Goal: Task Accomplishment & Management: Manage account settings

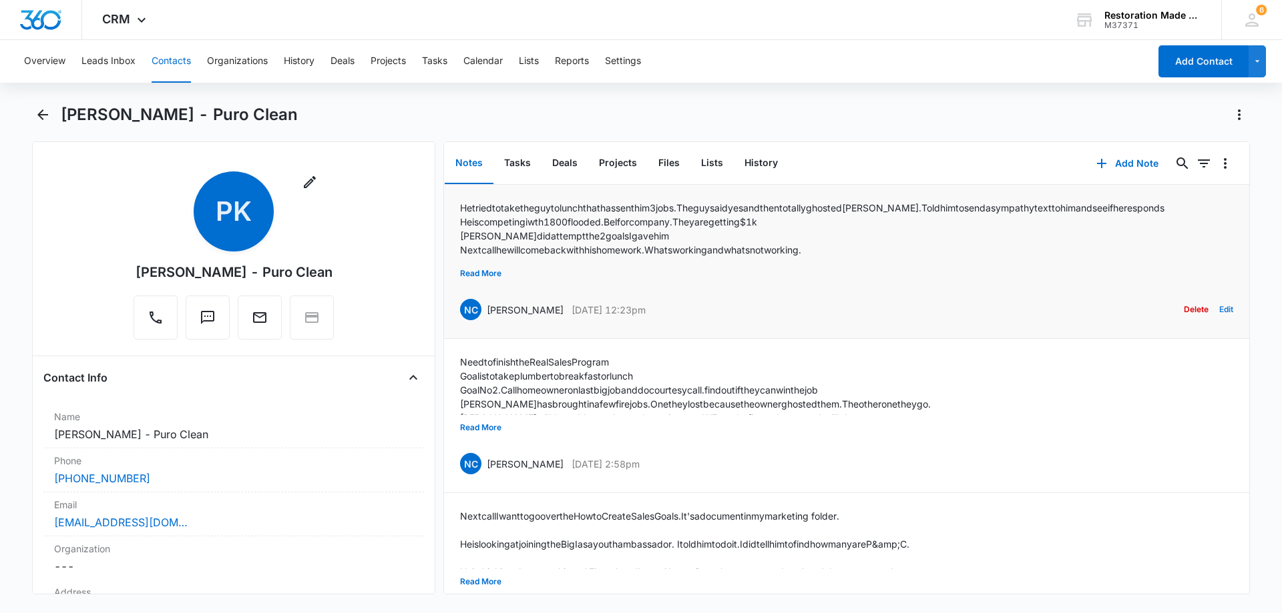
click at [1219, 307] on button "Edit" at bounding box center [1226, 309] width 14 height 25
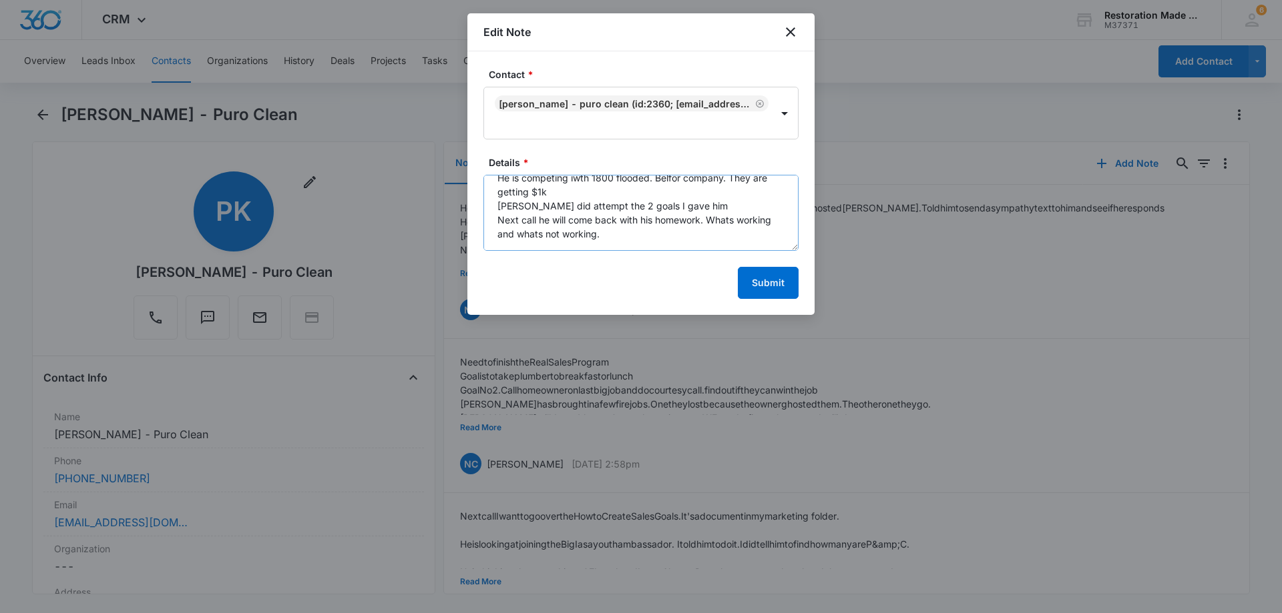
scroll to position [70, 0]
click at [652, 220] on textarea "He tried to take the guy to lunch that has sent him 3 jobs. The guy said yes an…" at bounding box center [640, 213] width 315 height 76
paste textarea "Summary [PERSON_NAME] shared an update on their wife's due date, discussed loca…"
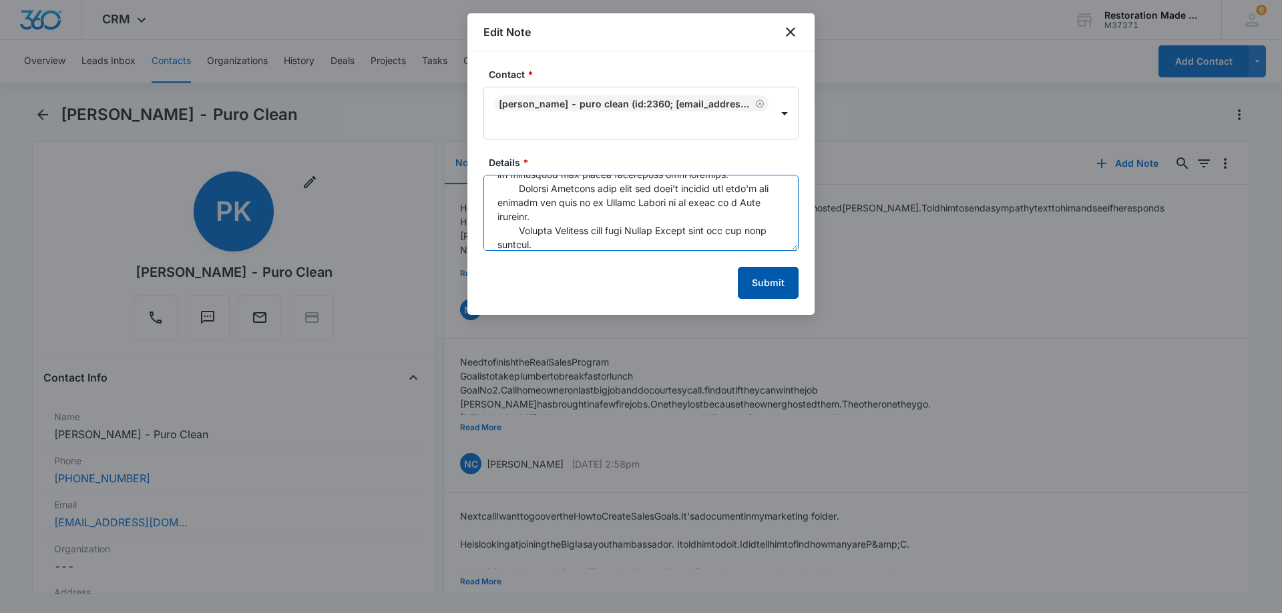
type textarea "He tried to take the guy to lunch that has sent him 3 jobs. The guy said yes an…"
click at [784, 281] on button "Submit" at bounding box center [768, 283] width 61 height 32
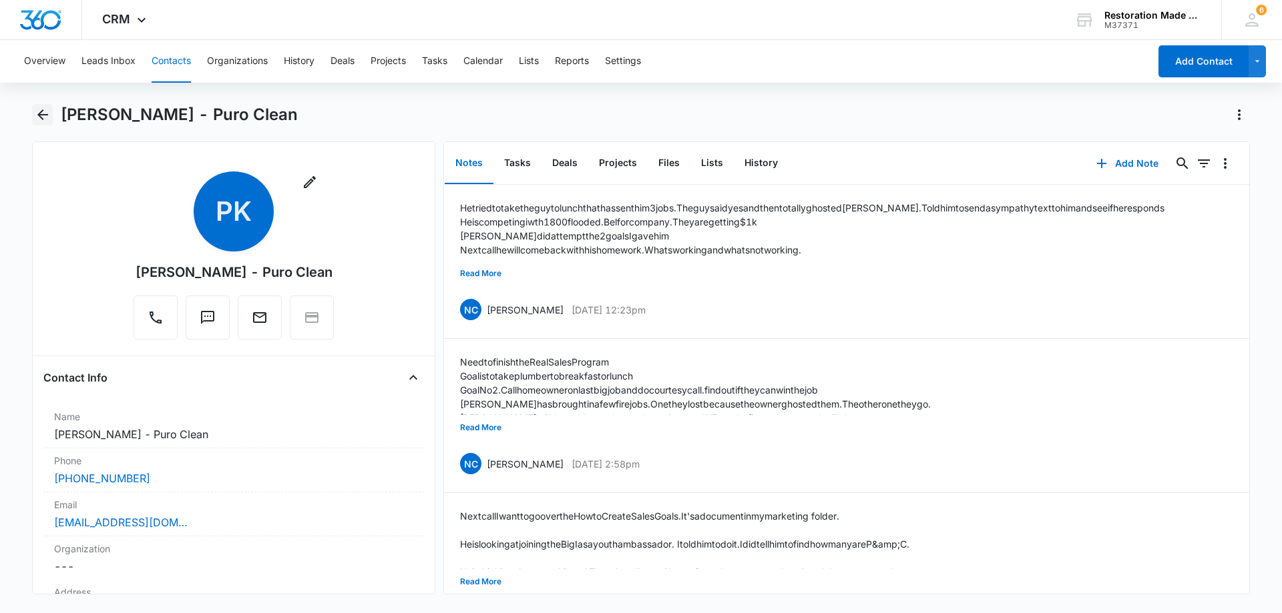
click at [44, 109] on icon "Back" at bounding box center [43, 115] width 16 height 16
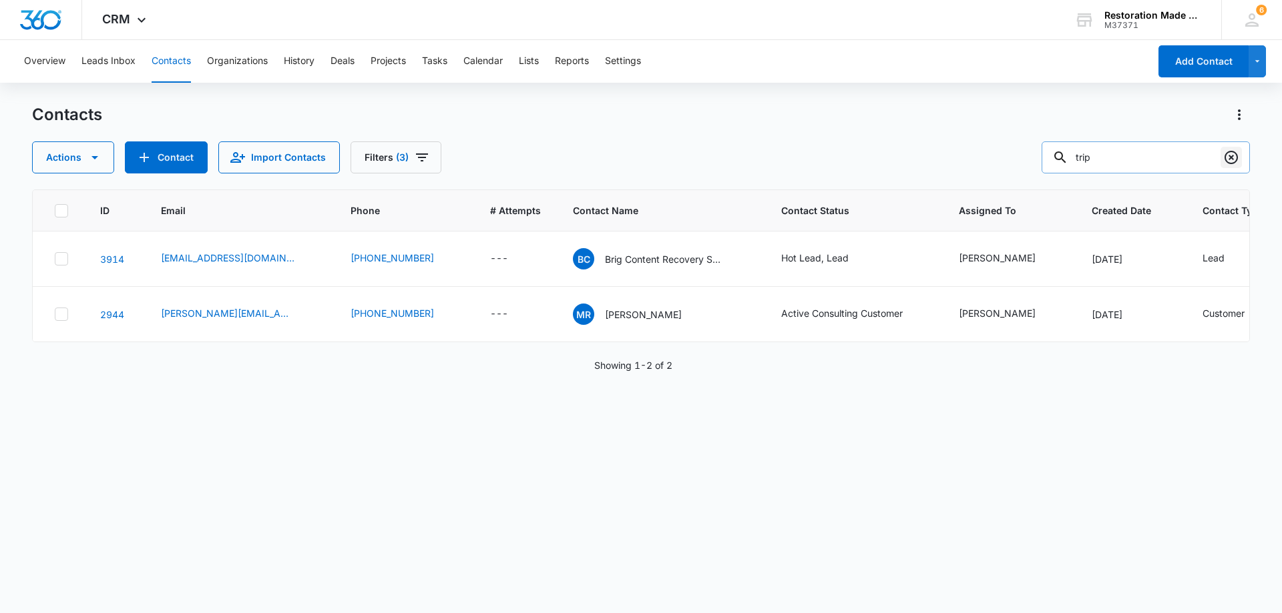
click at [1232, 162] on icon "Clear" at bounding box center [1231, 158] width 16 height 16
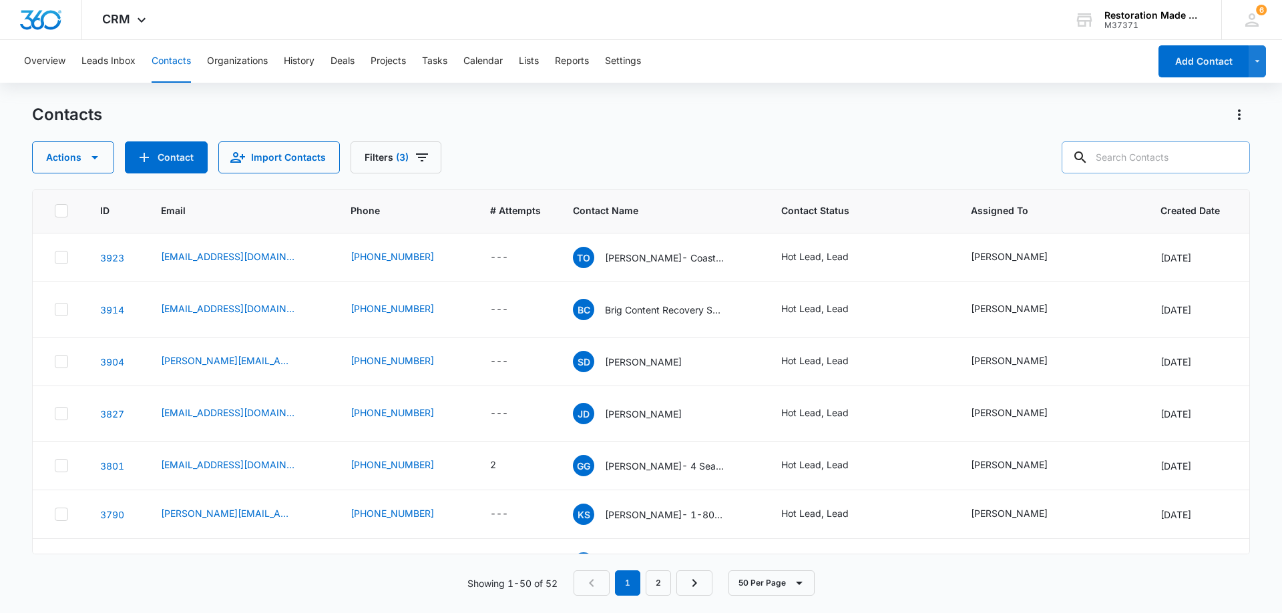
scroll to position [334, 0]
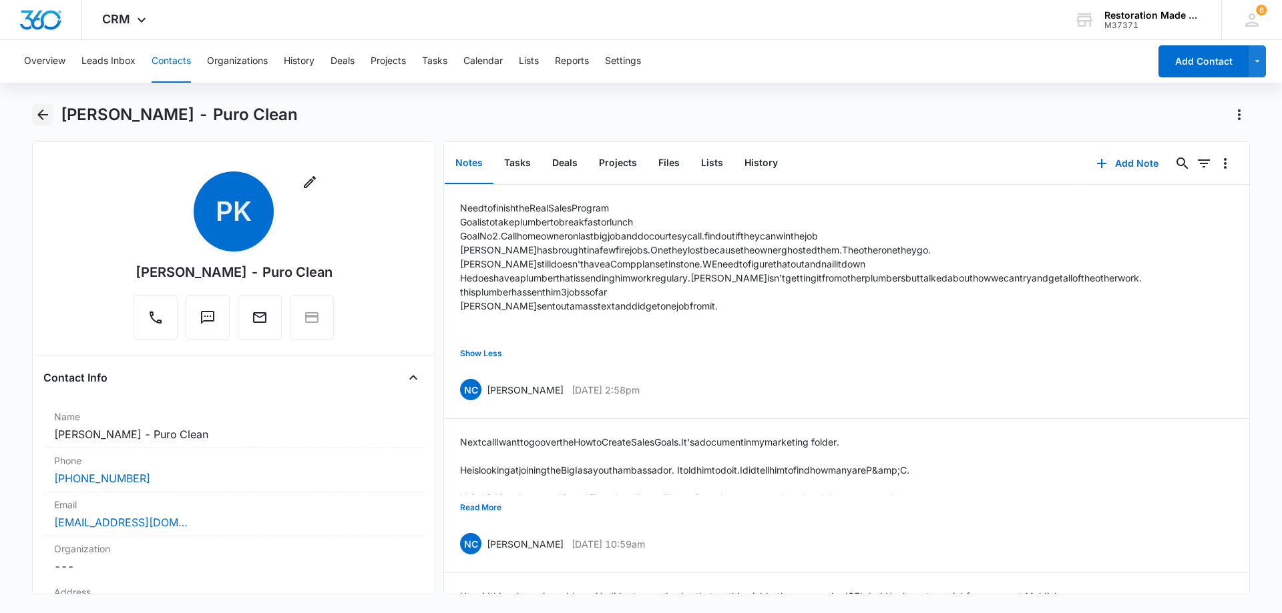
click at [47, 112] on icon "Back" at bounding box center [43, 115] width 16 height 16
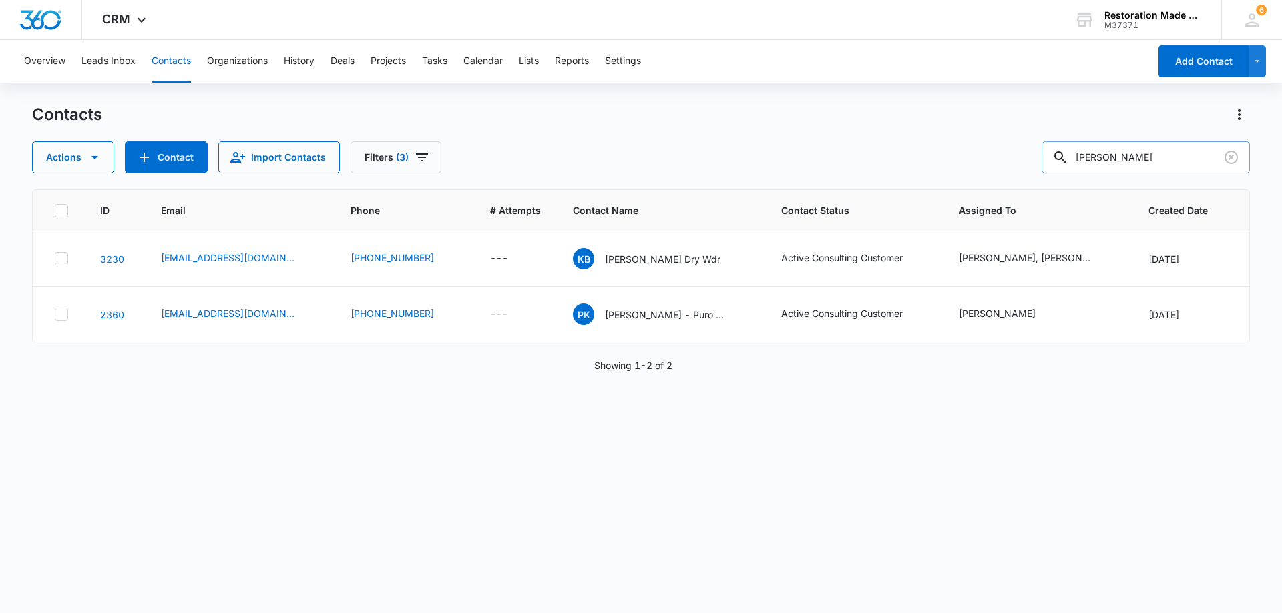
click at [1117, 156] on input "peter" at bounding box center [1145, 158] width 208 height 32
type input "p"
click at [1194, 158] on input "text" at bounding box center [1155, 158] width 188 height 32
type input "darric"
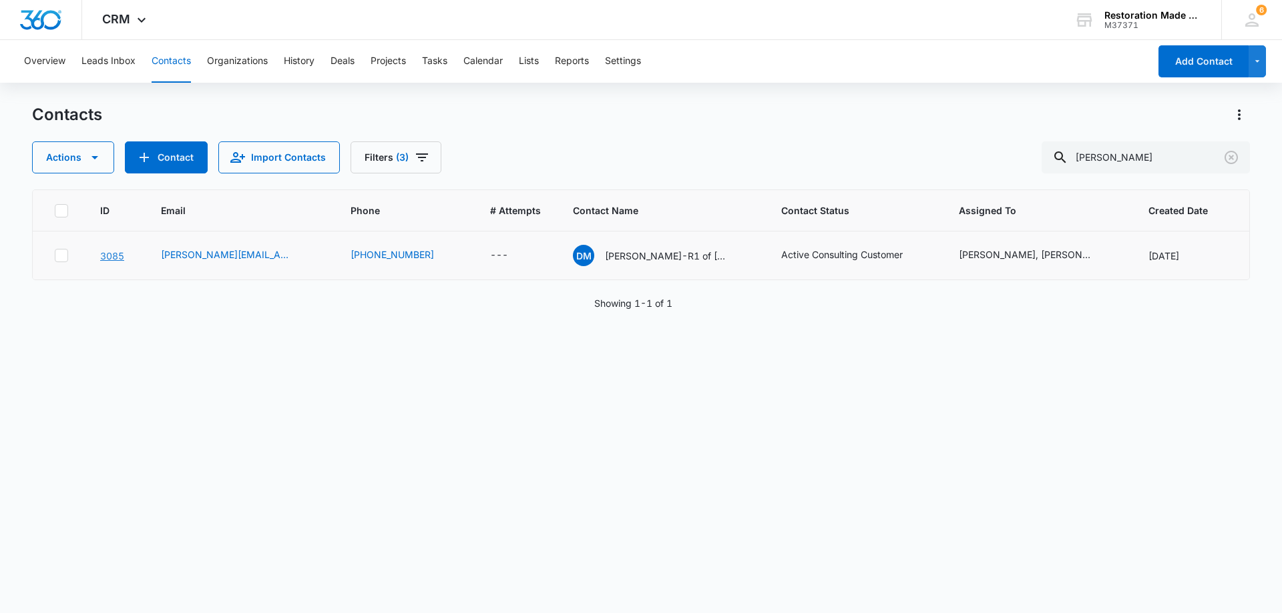
click at [109, 260] on link "3085" at bounding box center [112, 255] width 24 height 11
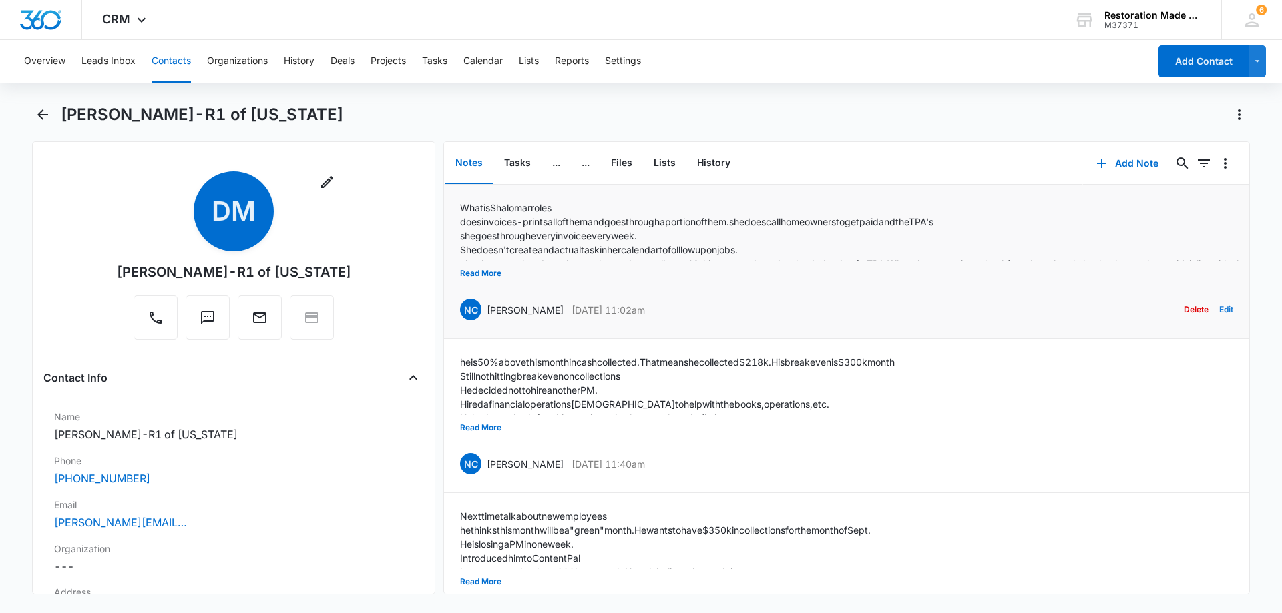
click at [1219, 310] on button "Edit" at bounding box center [1226, 309] width 14 height 25
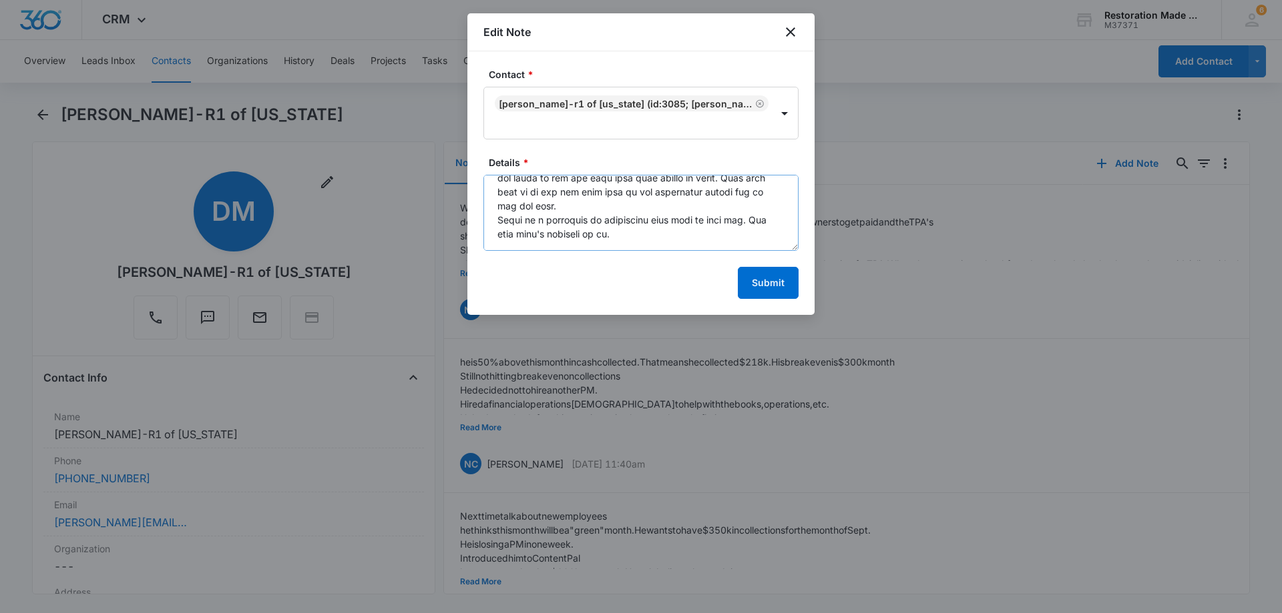
scroll to position [603, 0]
click at [615, 204] on textarea "Details *" at bounding box center [640, 213] width 315 height 76
paste textarea "Summary Darric Mitchell introduced Nathan Cisney, a business coach from RMS, wh…"
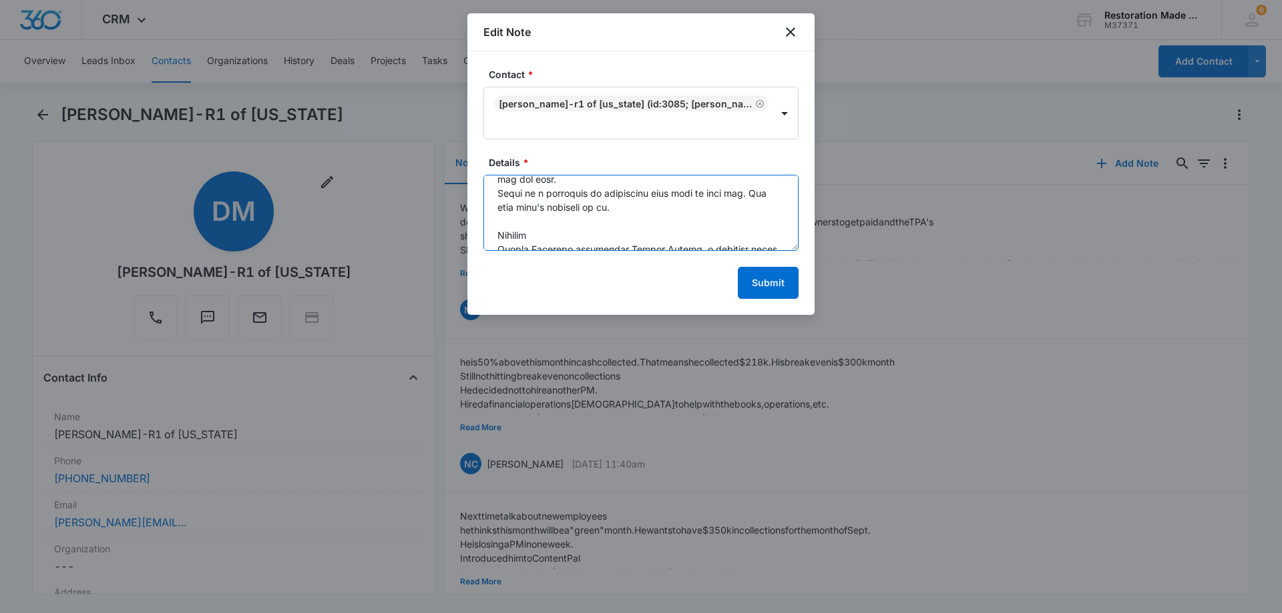
scroll to position [957, 0]
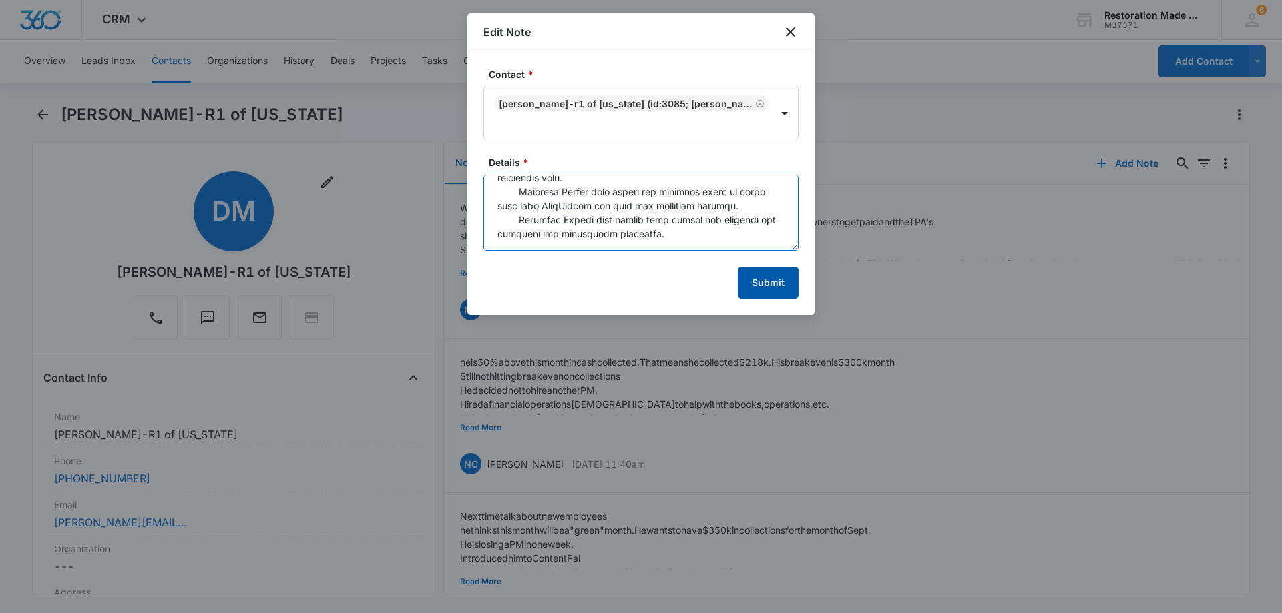
type textarea "What is Shalomar roles does invoices-prints all of them and goes through a port…"
click at [775, 288] on button "Submit" at bounding box center [768, 283] width 61 height 32
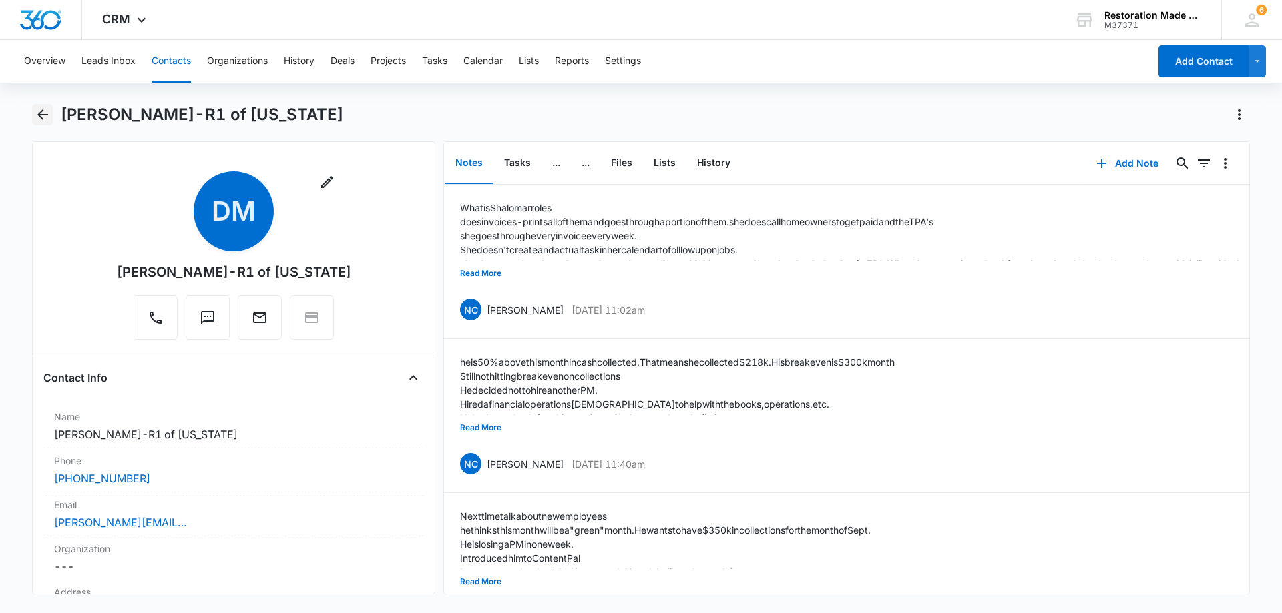
click at [43, 116] on icon "Back" at bounding box center [43, 115] width 16 height 16
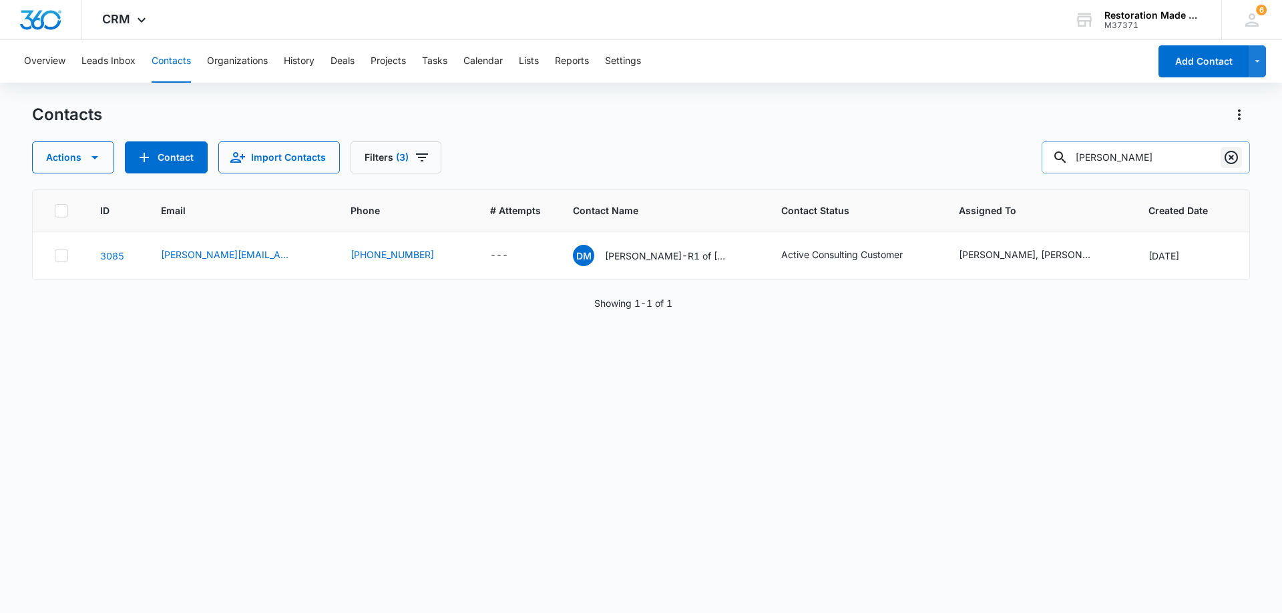
click at [1230, 160] on icon "Clear" at bounding box center [1231, 158] width 16 height 16
click at [142, 20] on icon at bounding box center [142, 19] width 8 height 5
click at [0, 0] on img at bounding box center [0, 0] width 0 height 0
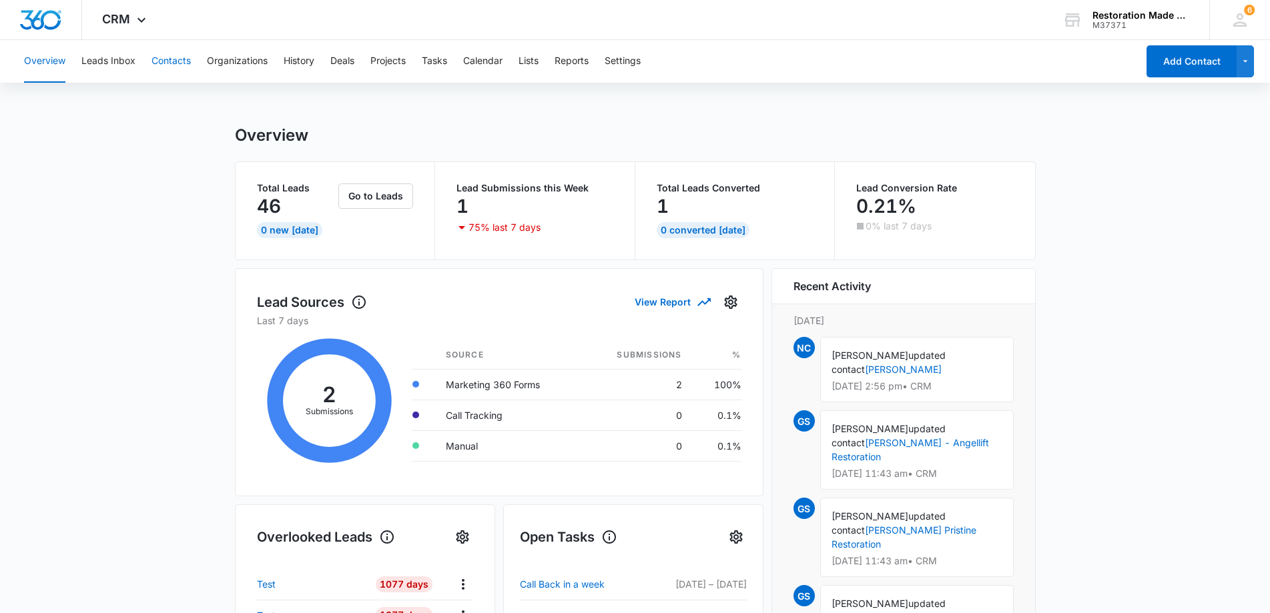
click at [168, 61] on button "Contacts" at bounding box center [171, 61] width 39 height 43
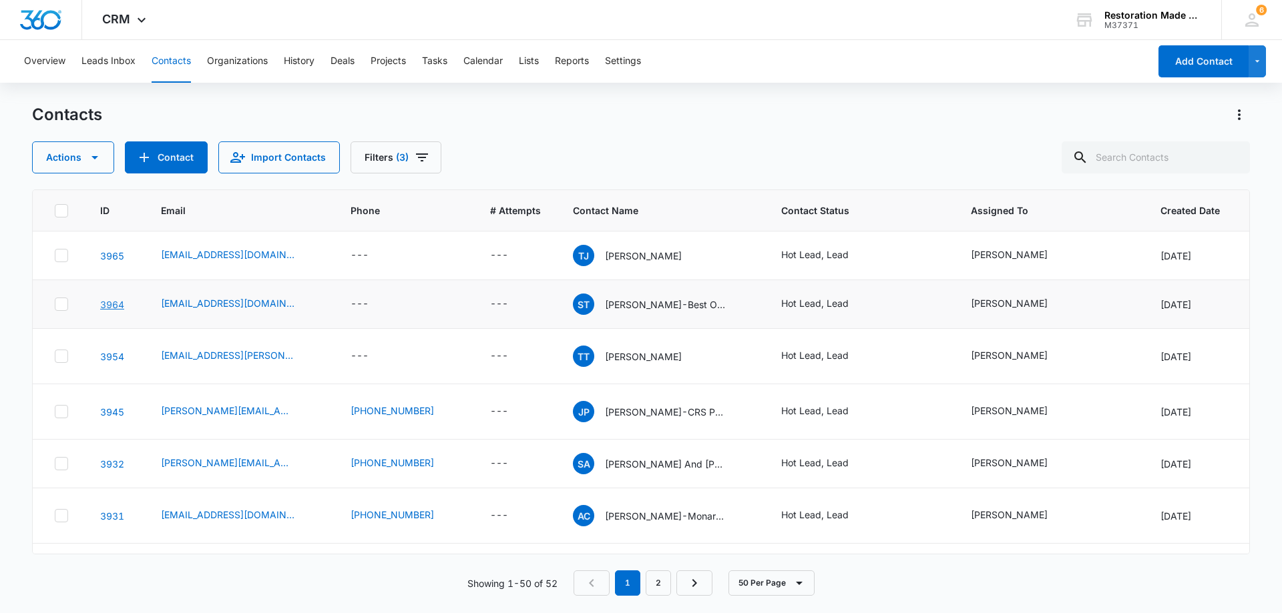
click at [117, 306] on link "3964" at bounding box center [112, 304] width 24 height 11
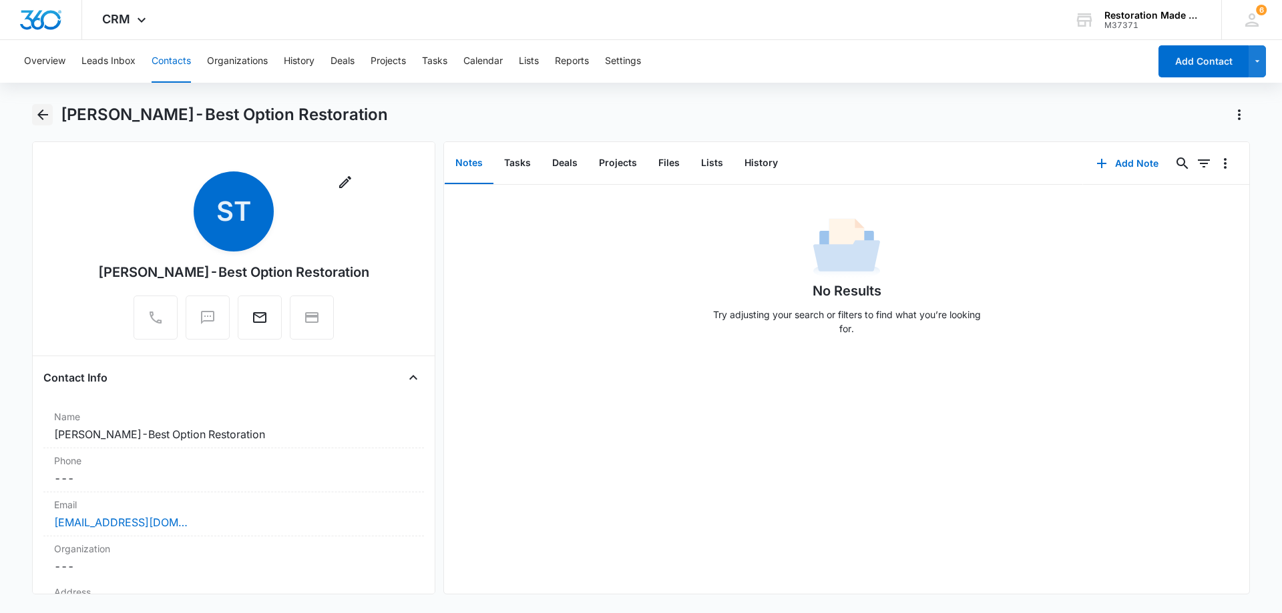
click at [41, 116] on icon "Back" at bounding box center [43, 115] width 16 height 16
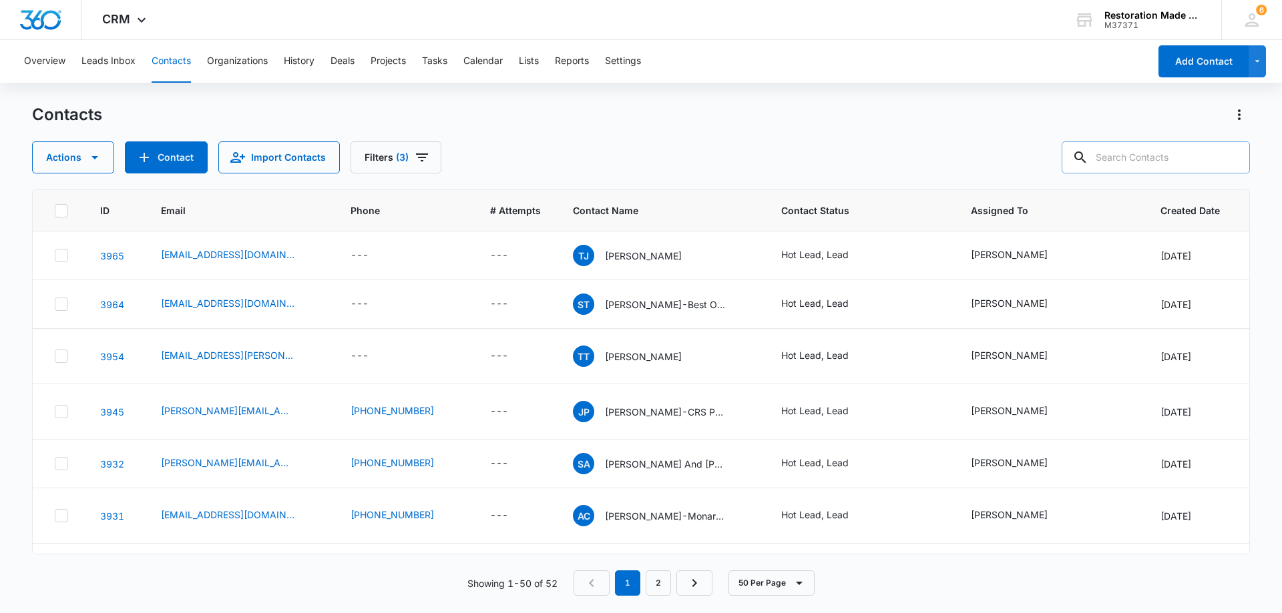
click at [1212, 158] on input "text" at bounding box center [1155, 158] width 188 height 32
type input "b"
type input "trip"
